Goal: Go to known website: Access a specific website the user already knows

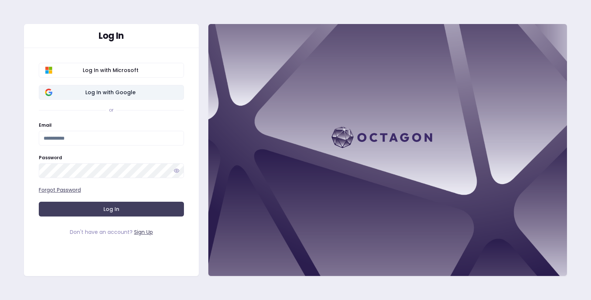
click at [127, 90] on span "Log In with Google" at bounding box center [111, 92] width 134 height 7
